Goal: Check status: Check status

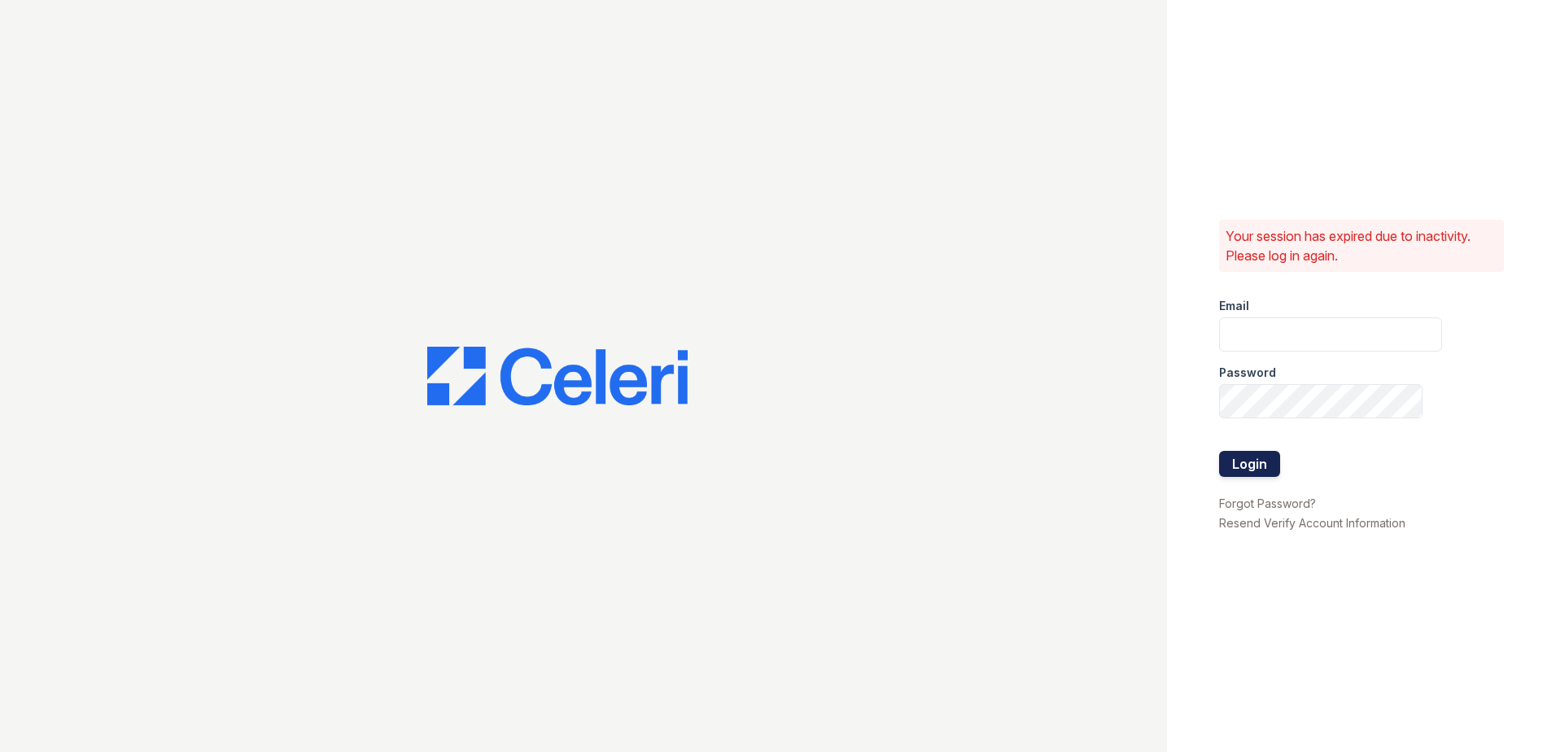
type input "[EMAIL_ADDRESS][DOMAIN_NAME]"
click at [1245, 468] on button "Login" at bounding box center [1249, 464] width 61 height 26
